Goal: Find specific page/section: Find specific page/section

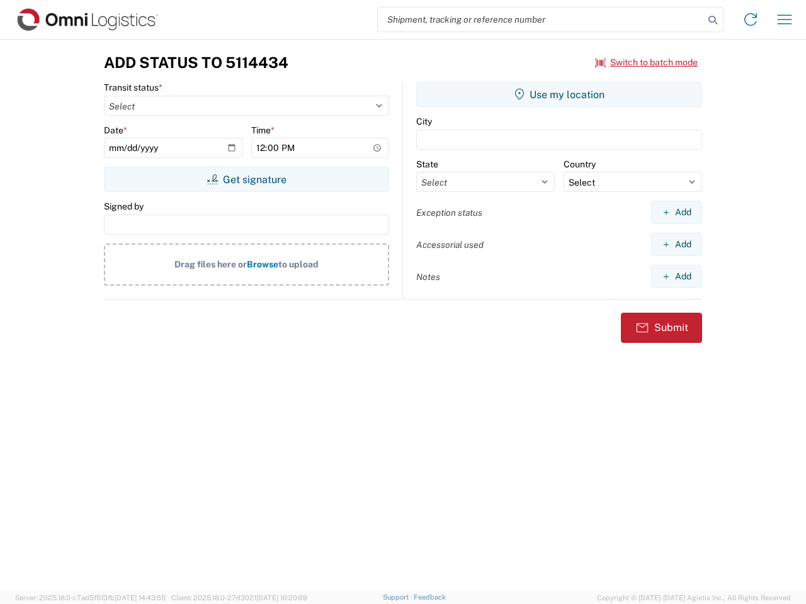
click at [541, 20] on input "search" at bounding box center [541, 20] width 326 height 24
click at [713, 20] on icon at bounding box center [713, 20] width 18 height 18
click at [751, 20] on icon at bounding box center [751, 19] width 20 height 20
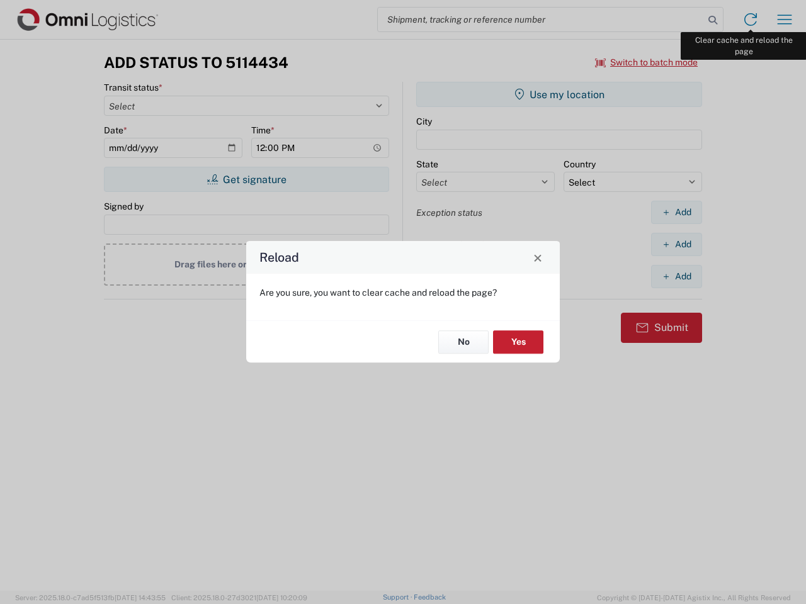
click at [785, 20] on div "Reload Are you sure, you want to clear cache and reload the page? No Yes" at bounding box center [403, 302] width 806 height 604
click at [647, 62] on div "Reload Are you sure, you want to clear cache and reload the page? No Yes" at bounding box center [403, 302] width 806 height 604
click at [246, 179] on div "Reload Are you sure, you want to clear cache and reload the page? No Yes" at bounding box center [403, 302] width 806 height 604
click at [559, 94] on div "Reload Are you sure, you want to clear cache and reload the page? No Yes" at bounding box center [403, 302] width 806 height 604
click at [676, 212] on div "Reload Are you sure, you want to clear cache and reload the page? No Yes" at bounding box center [403, 302] width 806 height 604
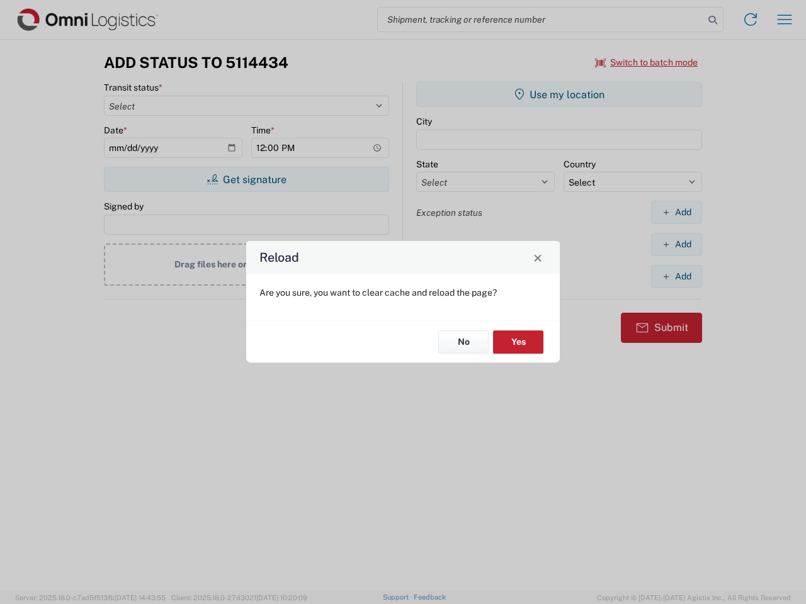
click at [676, 244] on div "Reload Are you sure, you want to clear cache and reload the page? No Yes" at bounding box center [403, 302] width 806 height 604
click at [676, 276] on div "Reload Are you sure, you want to clear cache and reload the page? No Yes" at bounding box center [403, 302] width 806 height 604
